Goal: Information Seeking & Learning: Learn about a topic

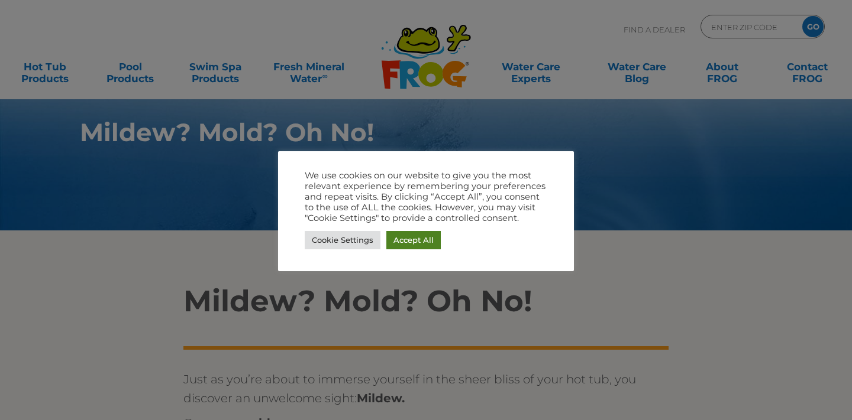
click at [404, 240] on link "Accept All" at bounding box center [413, 240] width 54 height 18
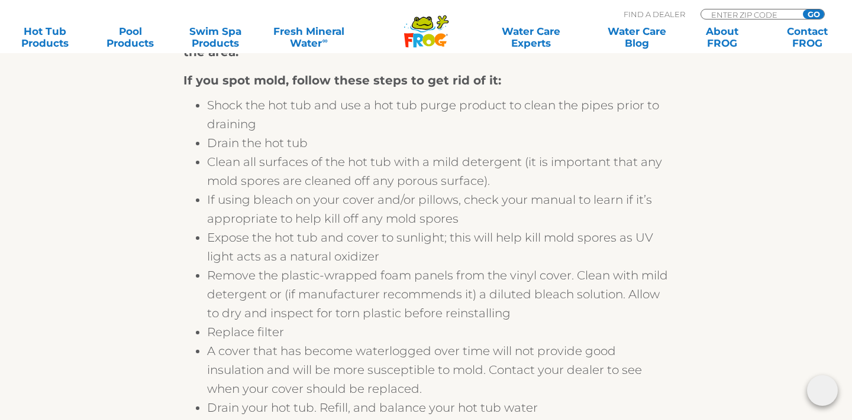
scroll to position [1289, 0]
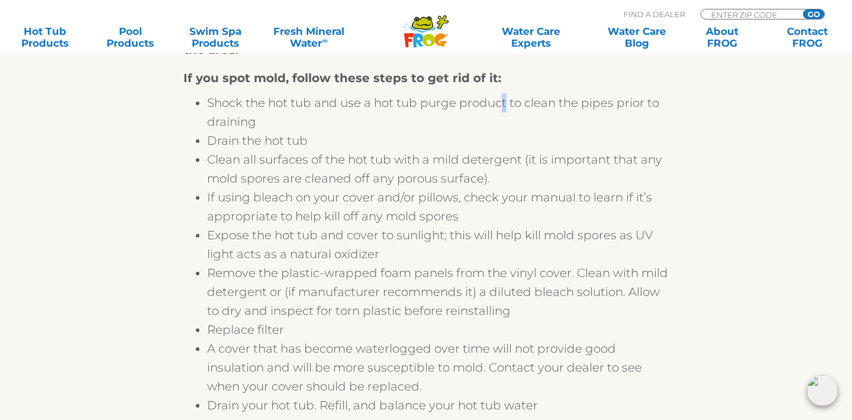
click at [504, 103] on li "Shock the hot tub and use a hot tub purge product to clean the pipes prior to d…" at bounding box center [437, 112] width 461 height 38
click at [508, 103] on li "Shock the hot tub and use a hot tub purge product to clean the pipes prior to d…" at bounding box center [437, 112] width 461 height 38
drag, startPoint x: 508, startPoint y: 103, endPoint x: 379, endPoint y: 109, distance: 129.0
click at [379, 109] on li "Shock the hot tub and use a hot tub purge product to clean the pipes prior to d…" at bounding box center [437, 112] width 461 height 38
copy li "hot tub purge product"
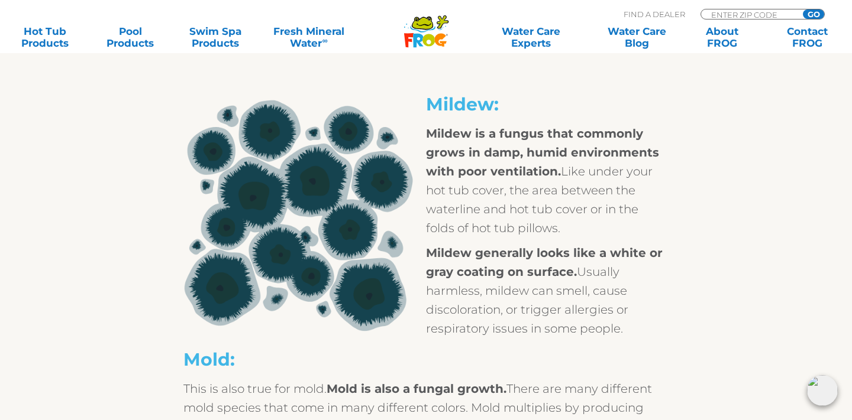
scroll to position [0, 0]
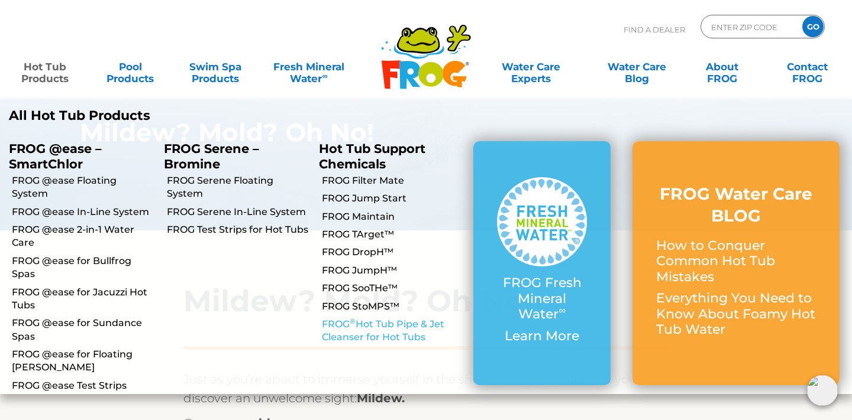
click at [332, 323] on link "FROG ® Hot Tub Pipe & Jet Cleanser for Hot Tubs" at bounding box center [393, 331] width 143 height 27
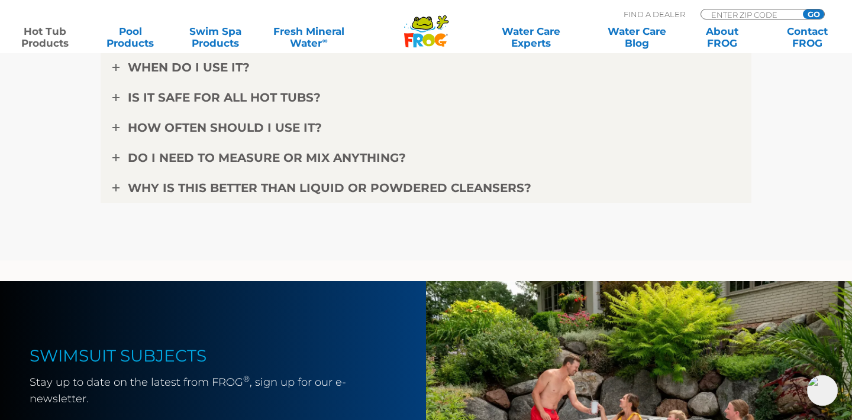
scroll to position [3851, 0]
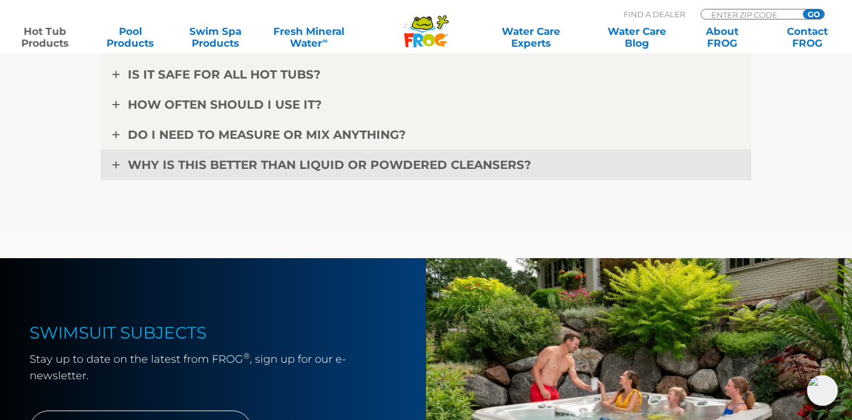
click at [120, 162] on link "WHY IS THIS BETTER THAN LIQUID OR POWDERED CLEANSERS?" at bounding box center [426, 165] width 651 height 31
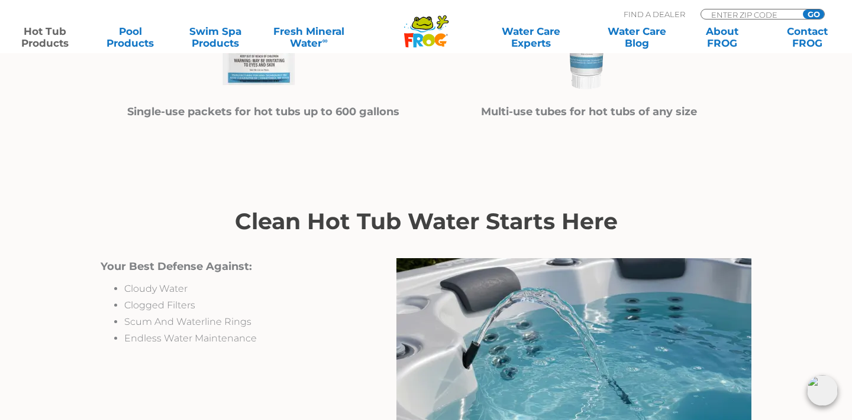
scroll to position [818, 0]
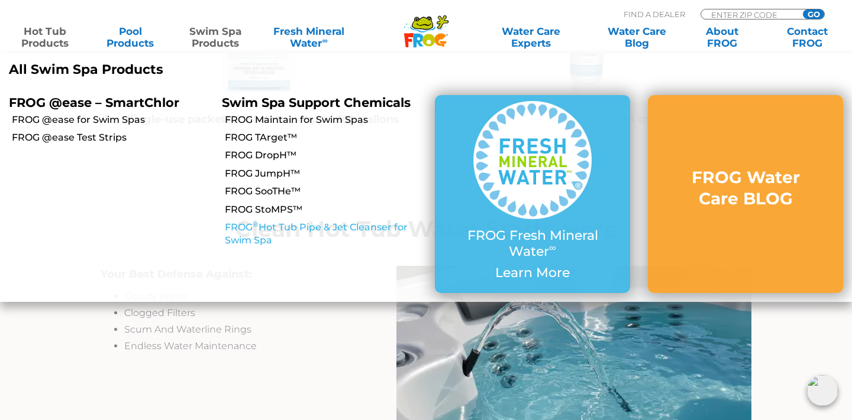
click at [261, 231] on link "FROG ® Hot Tub Pipe & Jet Cleanser for Swim Spa" at bounding box center [325, 234] width 201 height 27
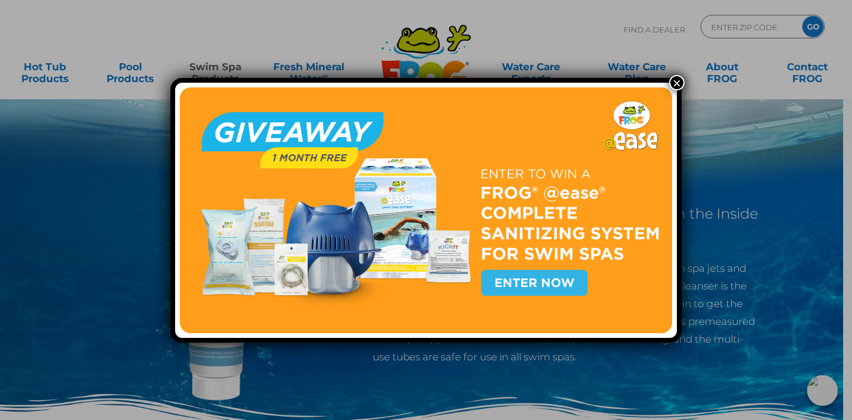
click at [678, 86] on button "×" at bounding box center [676, 82] width 15 height 15
